Goal: Task Accomplishment & Management: Manage account settings

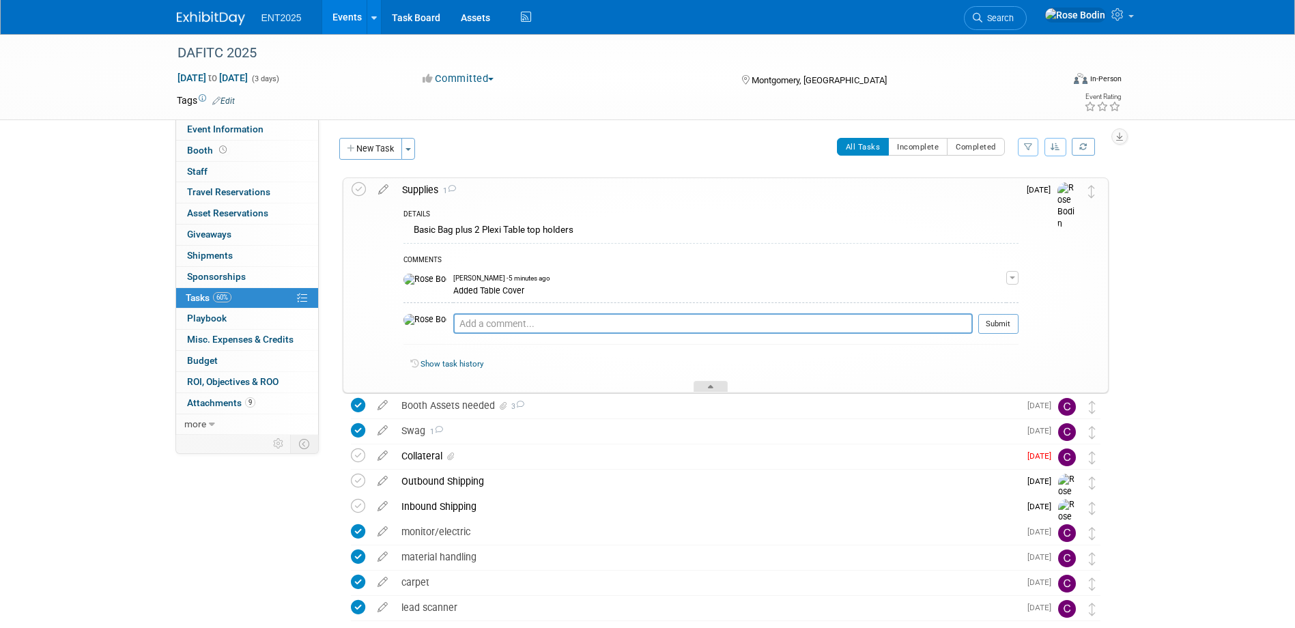
click at [712, 389] on icon at bounding box center [710, 389] width 5 height 8
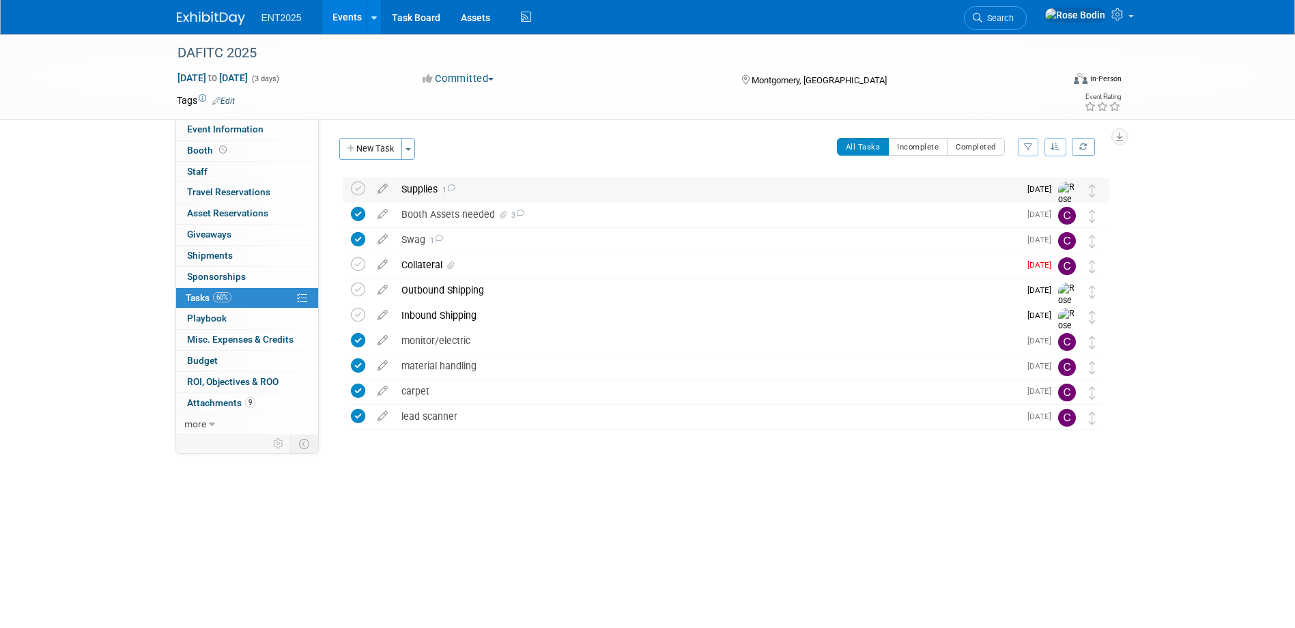
click at [647, 190] on div "Supplies 1" at bounding box center [706, 188] width 624 height 23
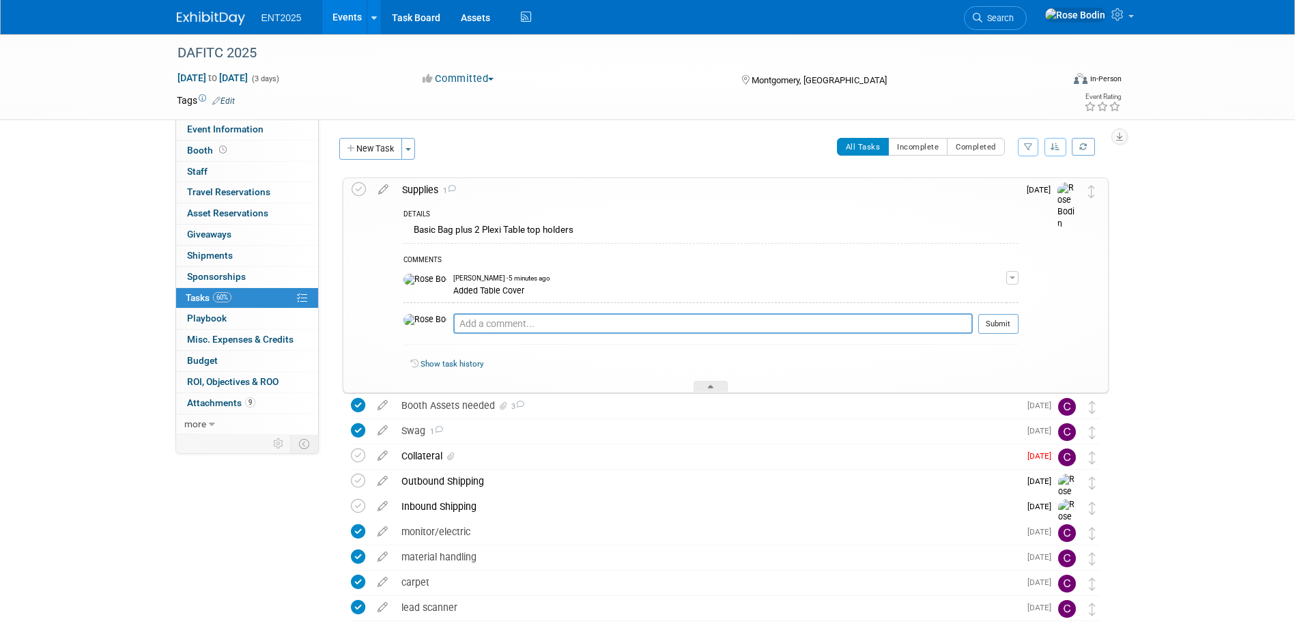
click at [647, 205] on div "DETAILS Basic Bag plus 2 Plexi Table top holders COMMENTS [PERSON_NAME] - 5 min…" at bounding box center [706, 296] width 623 height 191
click at [711, 385] on icon at bounding box center [710, 389] width 5 height 8
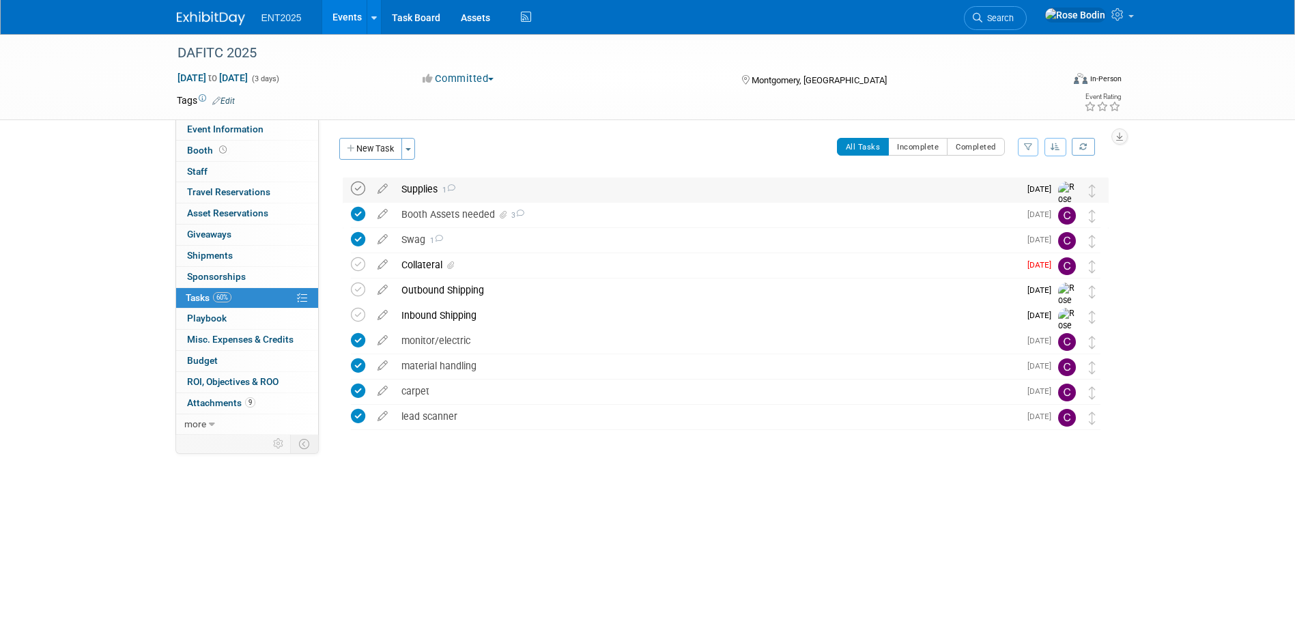
click at [358, 189] on icon at bounding box center [358, 189] width 14 height 14
click at [475, 244] on div "Swag 1" at bounding box center [706, 239] width 624 height 23
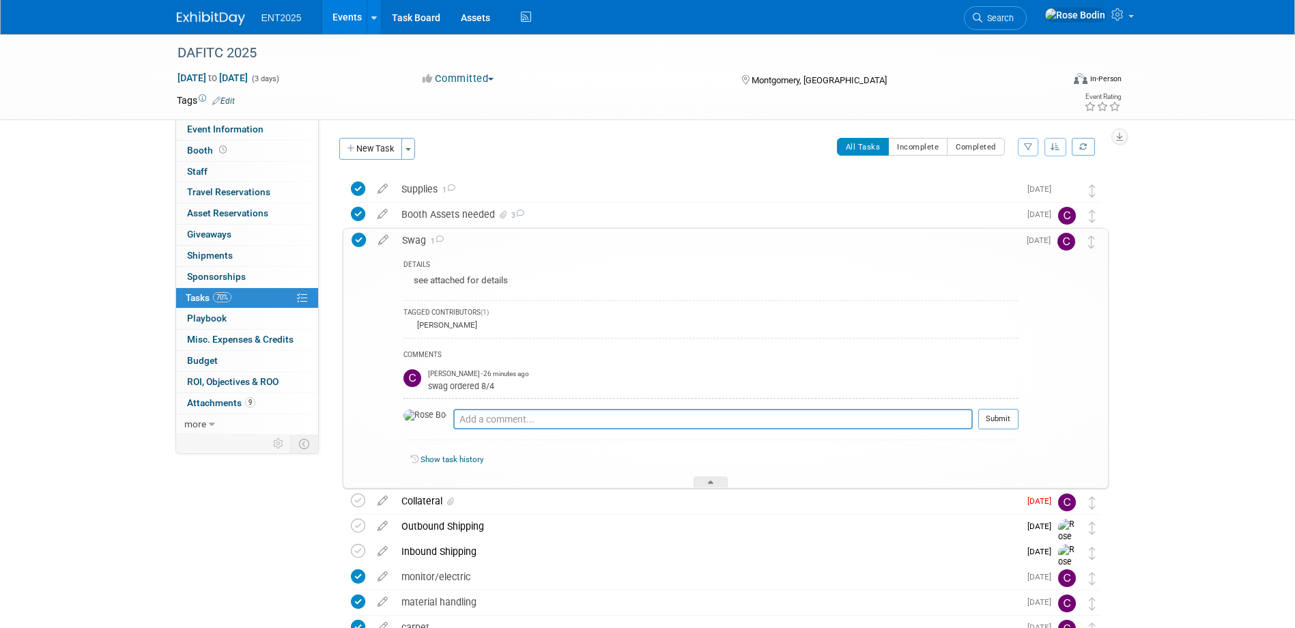
click at [475, 244] on div "Swag 1" at bounding box center [706, 240] width 623 height 23
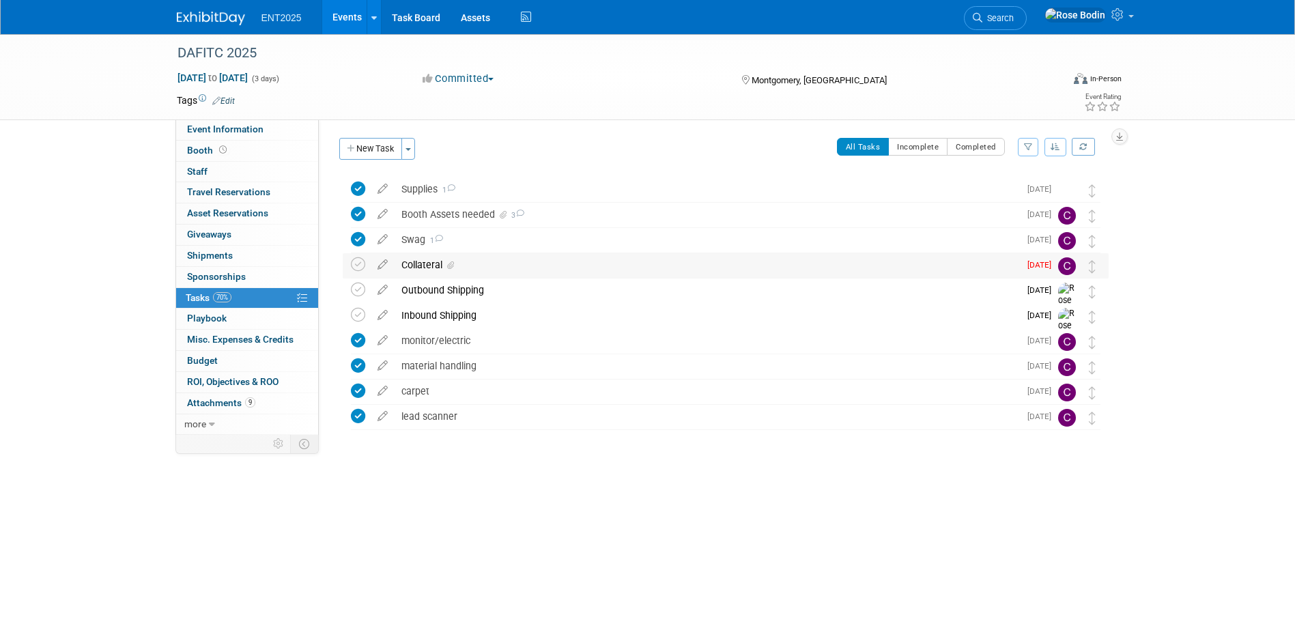
click at [472, 261] on div "Collateral" at bounding box center [706, 264] width 624 height 23
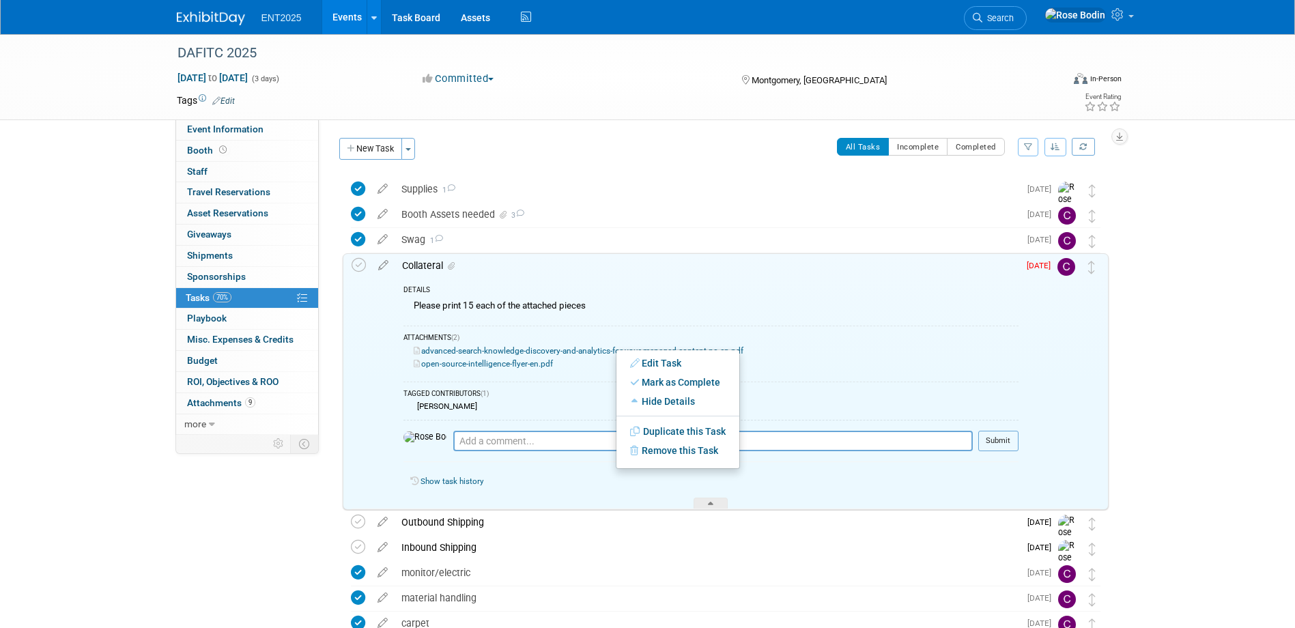
click at [1185, 384] on div "DAFITC 2025 [DATE] to [DATE] (3 days) [DATE] to [DATE] Committed Committed Cons…" at bounding box center [647, 389] width 1295 height 711
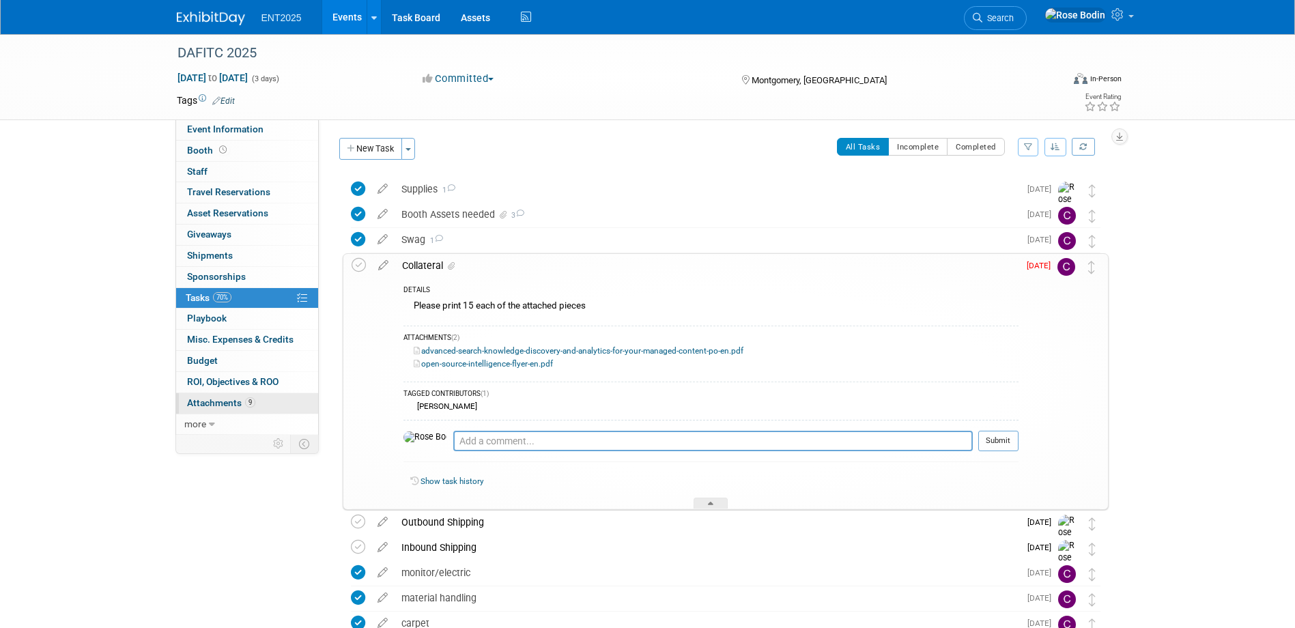
click at [274, 402] on link "9 Attachments 9" at bounding box center [247, 403] width 142 height 20
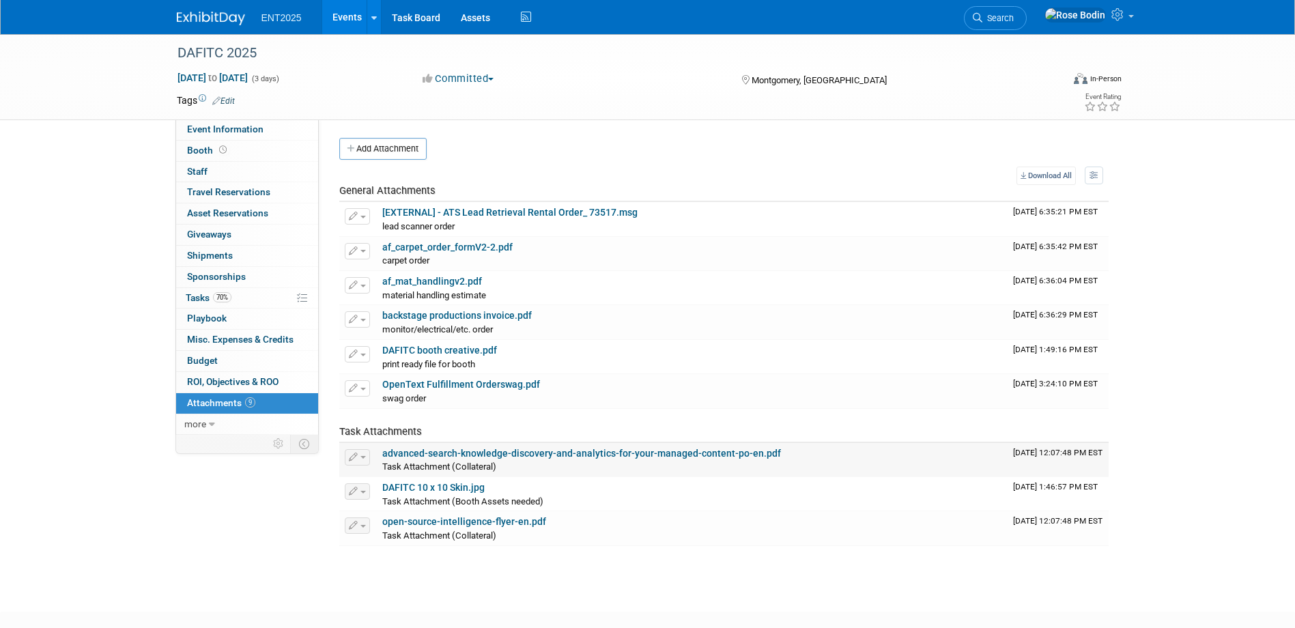
click at [496, 451] on link "advanced-search-knowledge-discovery-and-analytics-for-your-managed-content-po-e…" at bounding box center [581, 453] width 399 height 11
click at [478, 519] on link "open-source-intelligence-flyer-en.pdf" at bounding box center [464, 521] width 164 height 11
click at [347, 17] on link "Events" at bounding box center [347, 17] width 50 height 34
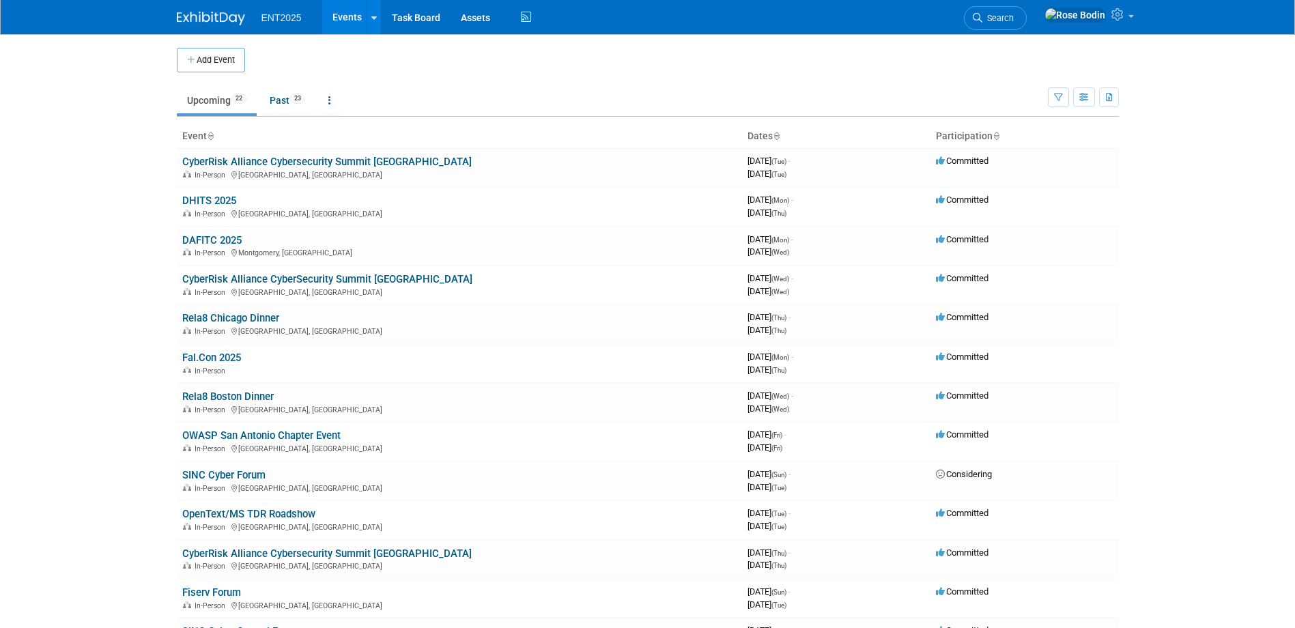
click at [562, 83] on td "Upcoming 22 Past 23 All Events 45 Past and Upcoming Grouped Annually Events gro…" at bounding box center [612, 94] width 871 height 44
